Goal: Book appointment/travel/reservation

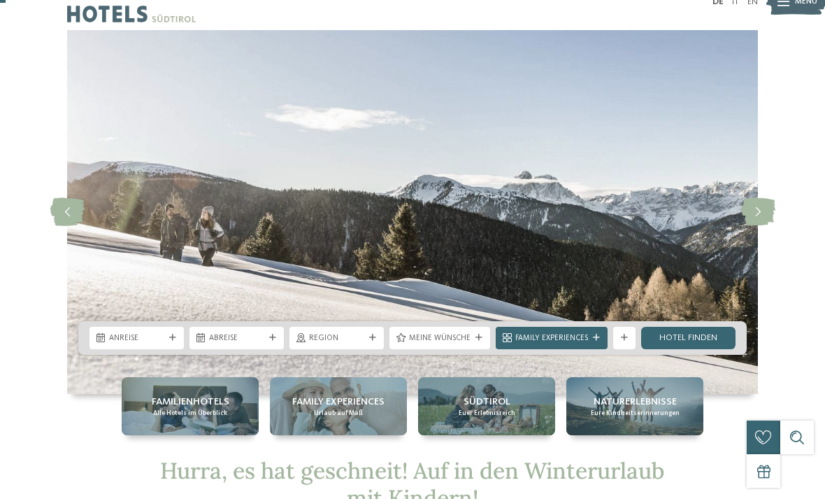
scroll to position [27, 0]
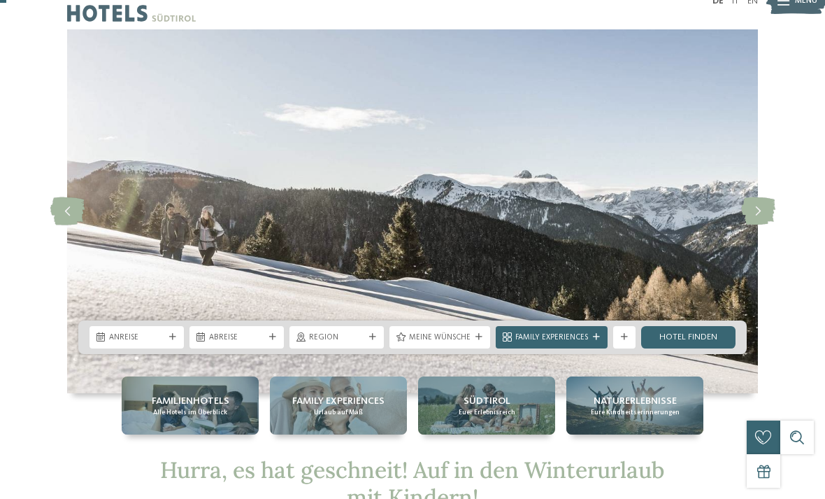
click at [749, 207] on icon at bounding box center [758, 211] width 34 height 28
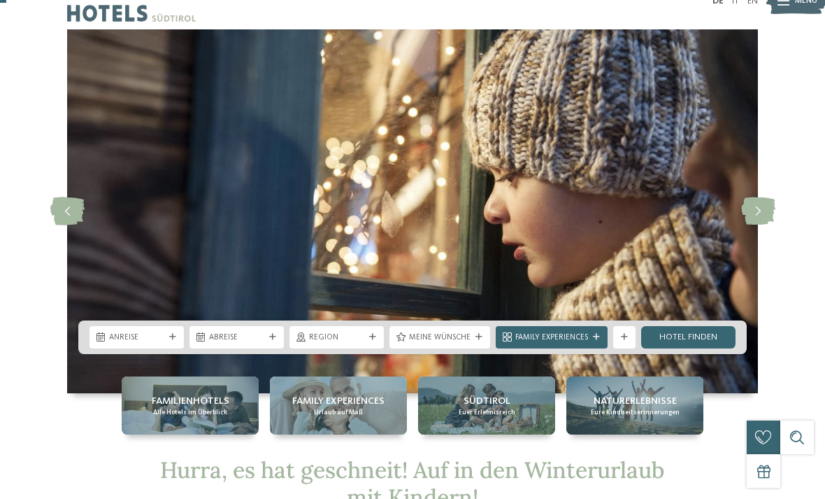
click at [757, 211] on icon at bounding box center [758, 211] width 34 height 28
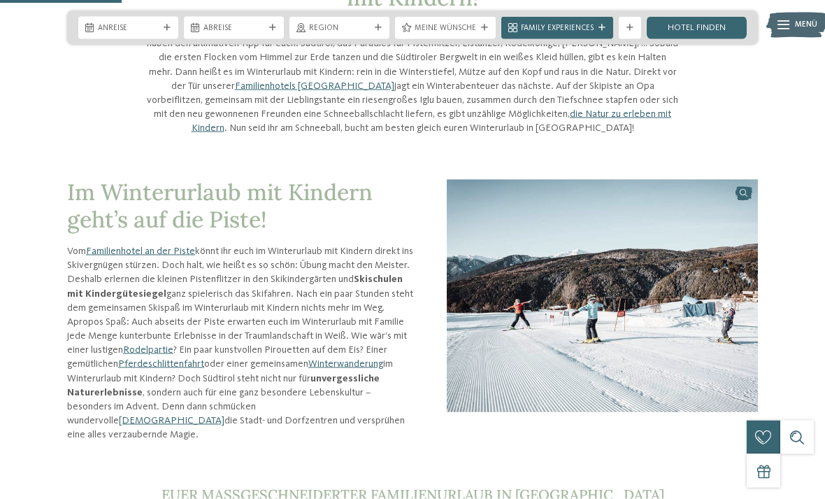
scroll to position [527, 0]
click at [131, 253] on link "Familienhotel an der Piste" at bounding box center [140, 250] width 109 height 10
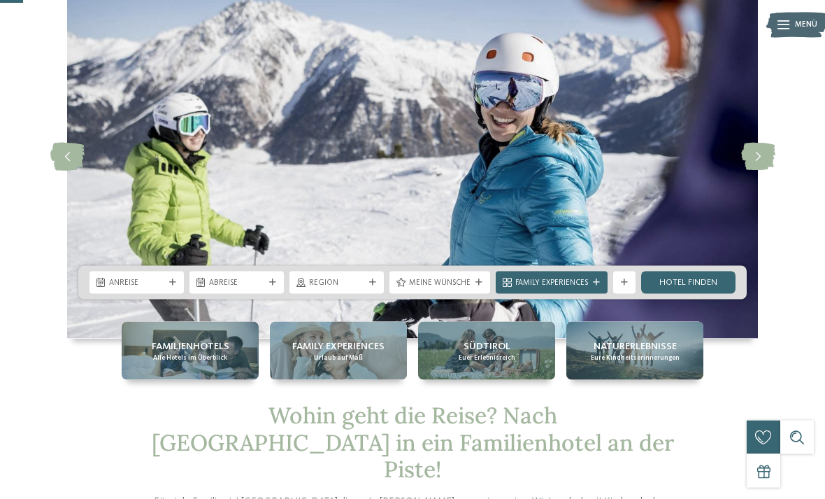
scroll to position [82, 0]
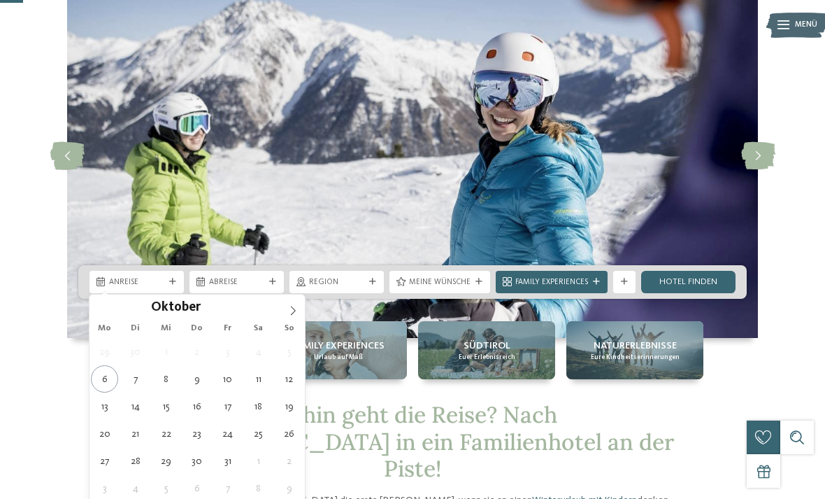
click at [291, 311] on icon at bounding box center [293, 311] width 10 height 10
click at [287, 309] on span at bounding box center [293, 306] width 24 height 24
click at [293, 316] on span at bounding box center [293, 306] width 24 height 24
click at [97, 306] on icon at bounding box center [102, 311] width 10 height 10
type input "****"
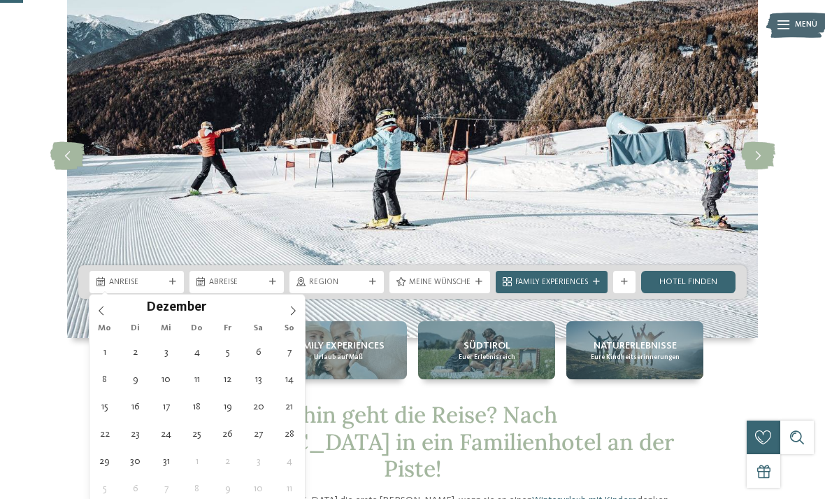
type div "27.12.2025"
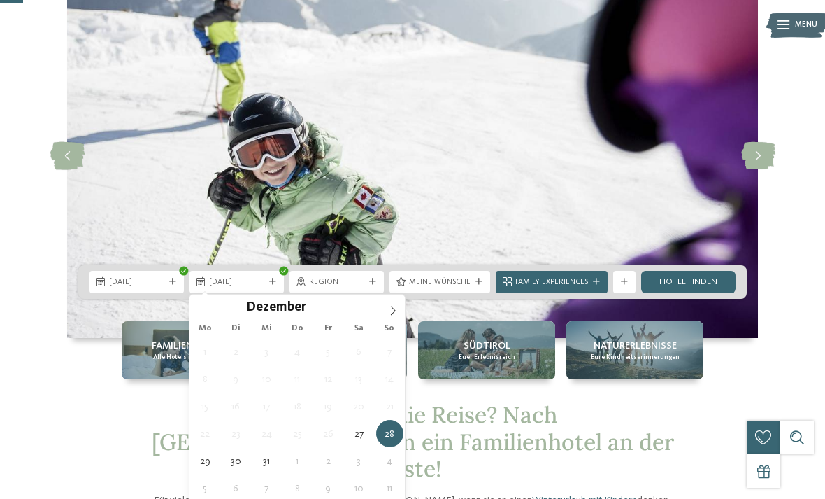
type div "31.12.2025"
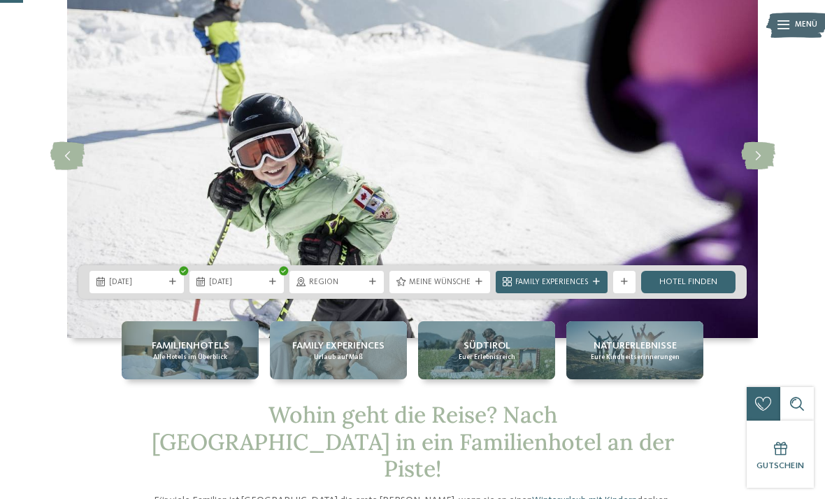
click at [711, 284] on link "Hotel finden" at bounding box center [688, 282] width 94 height 22
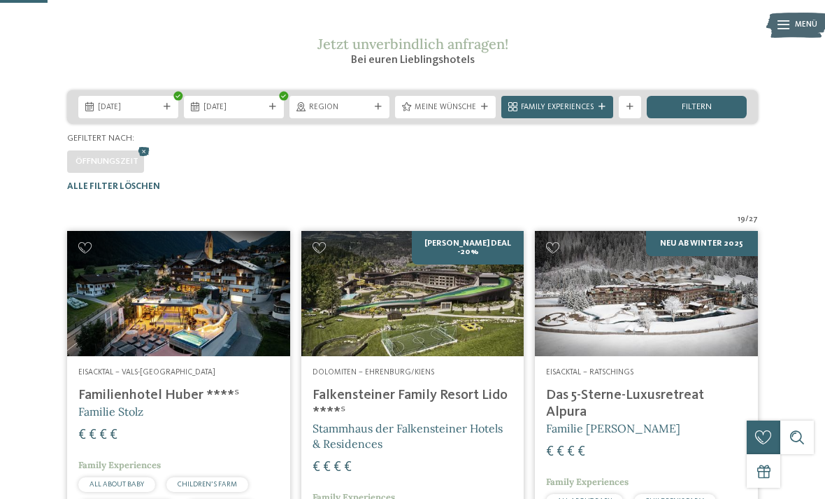
scroll to position [169, 0]
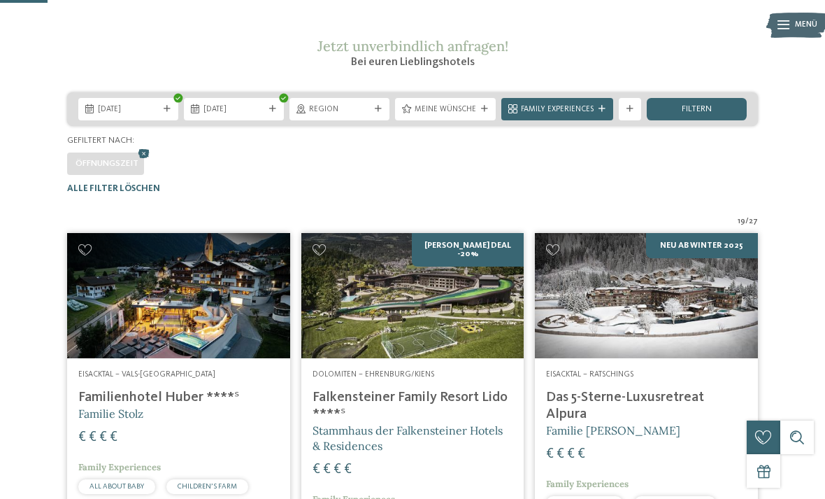
click at [484, 113] on icon at bounding box center [484, 109] width 7 height 7
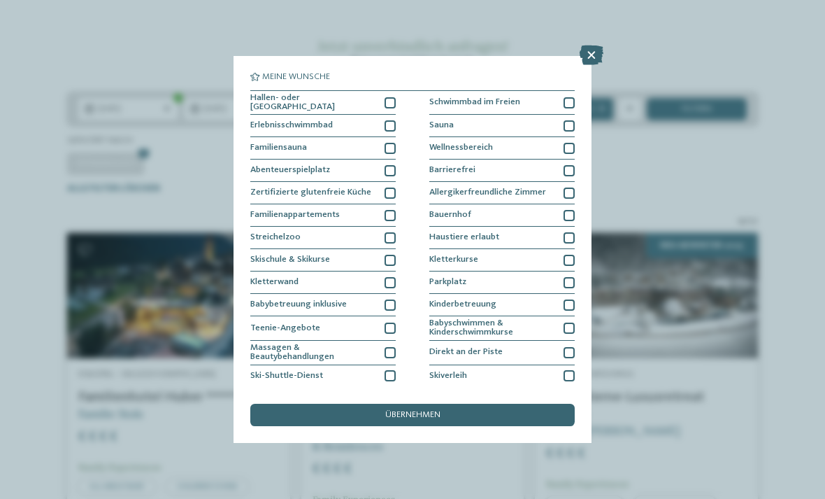
click at [646, 189] on div "Meine Wünsche Hallen- oder Schleusenbad Schwimmbad im Freien" at bounding box center [412, 249] width 825 height 499
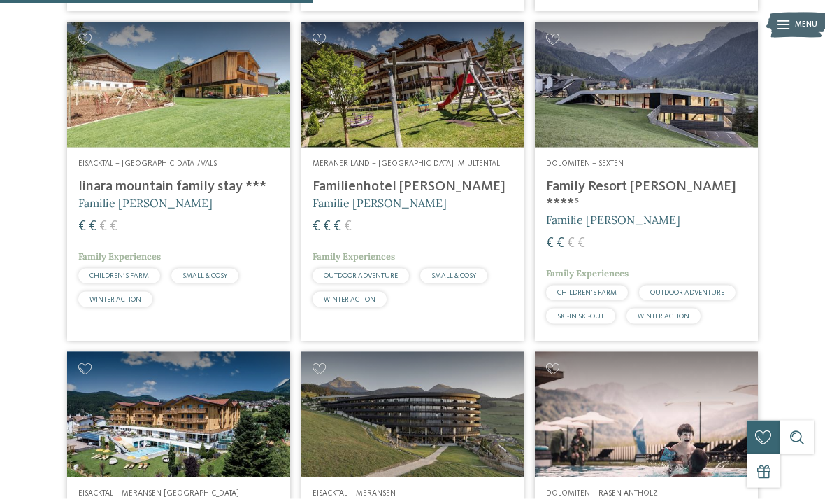
scroll to position [1101, 0]
click at [722, 131] on img at bounding box center [646, 84] width 223 height 125
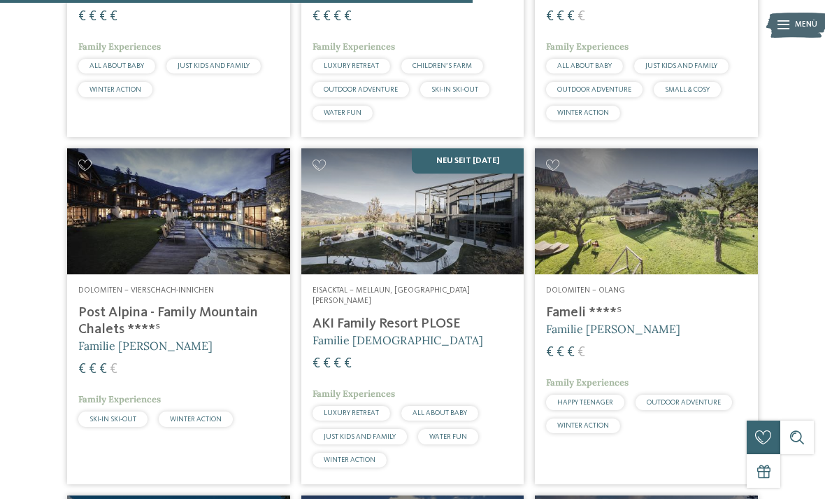
scroll to position [1640, 0]
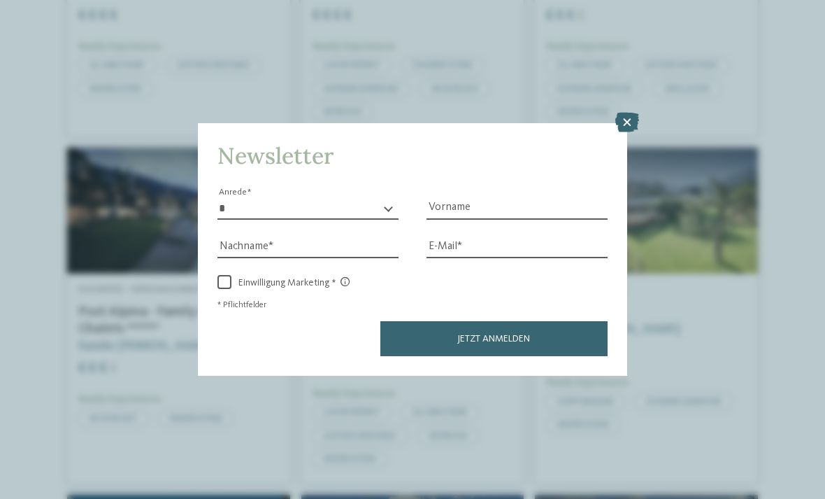
click at [629, 113] on icon at bounding box center [627, 123] width 24 height 20
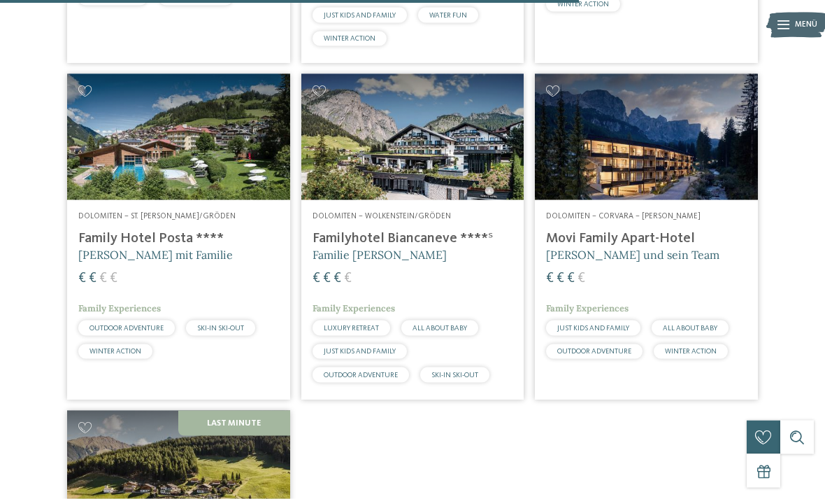
scroll to position [2061, 0]
click at [469, 164] on img at bounding box center [412, 135] width 223 height 125
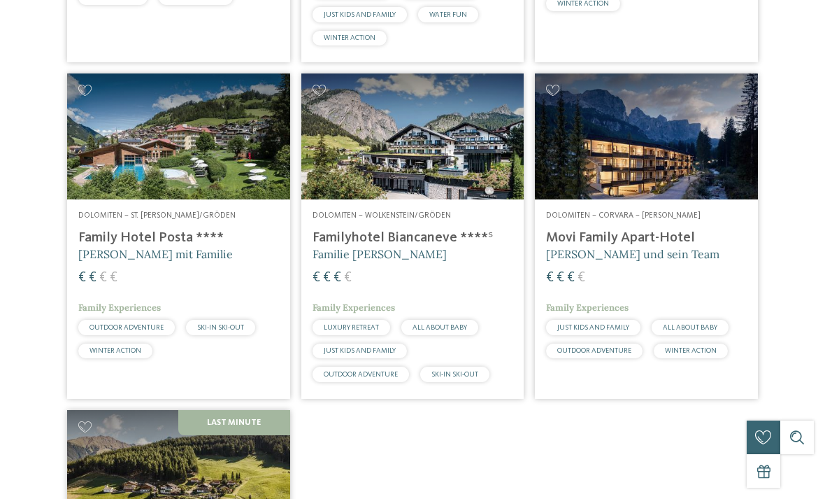
scroll to position [0, 0]
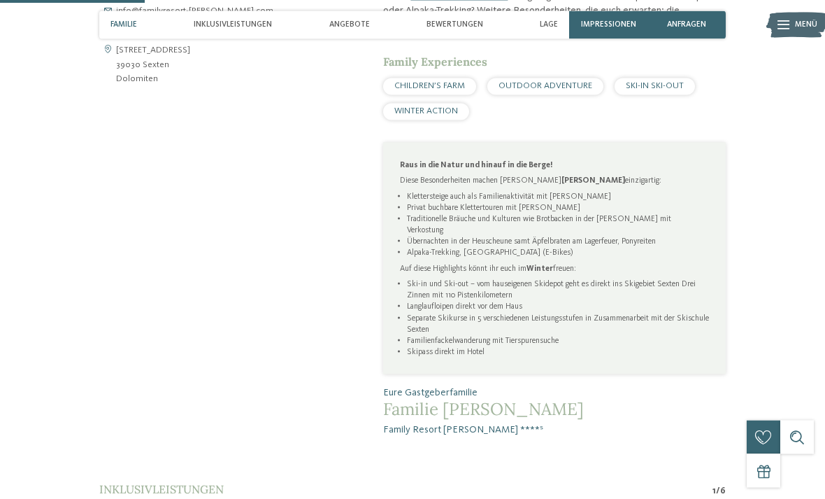
scroll to position [579, 0]
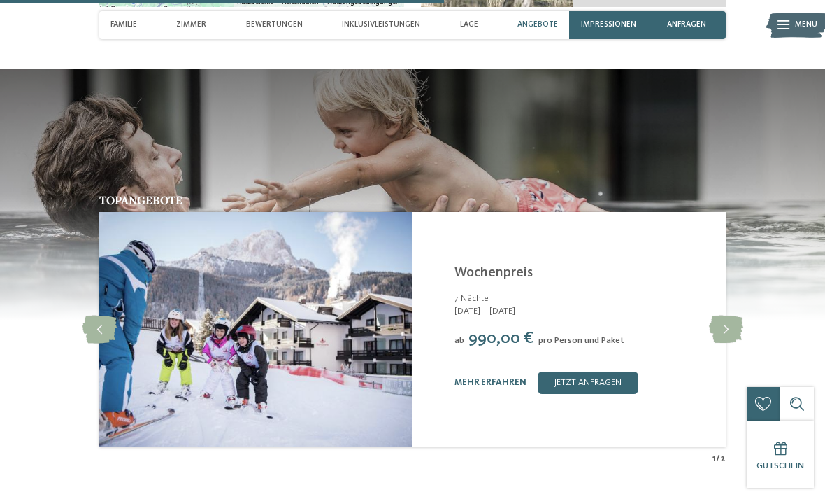
scroll to position [1817, 0]
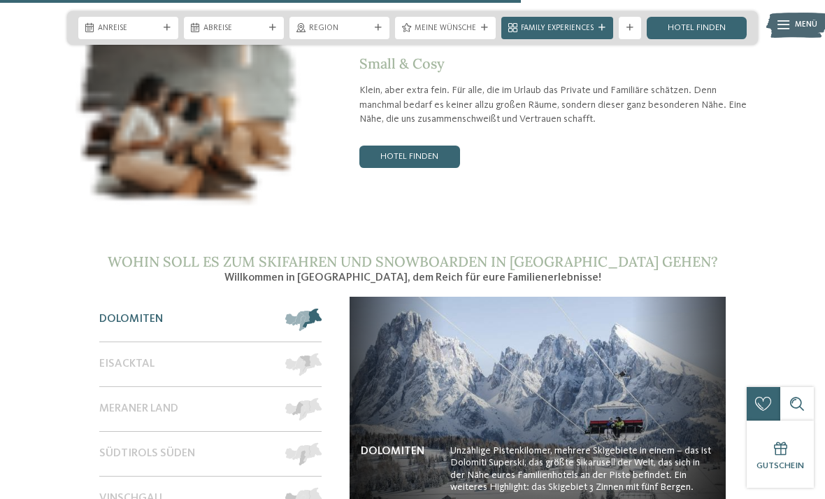
scroll to position [1817, 0]
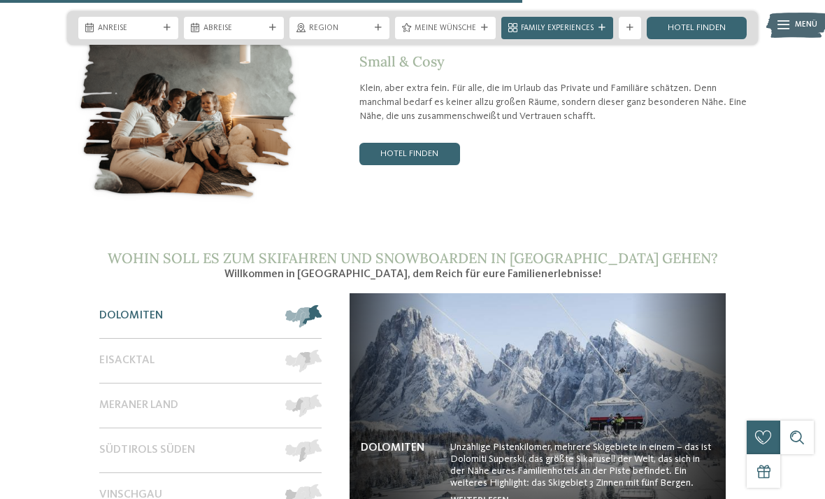
click at [442, 143] on link "Hotel finden" at bounding box center [410, 154] width 101 height 22
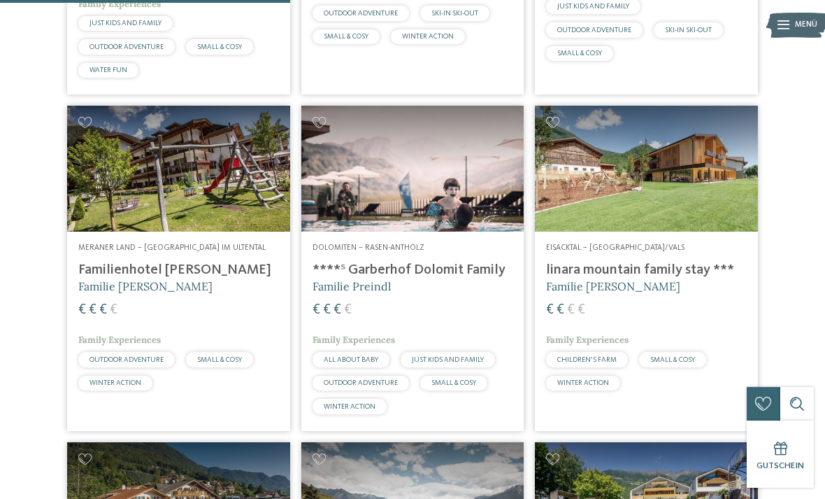
scroll to position [644, 0]
